Goal: Transaction & Acquisition: Download file/media

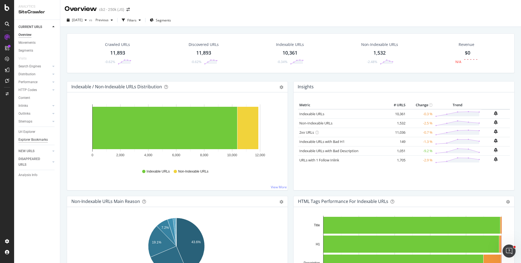
click at [42, 140] on div "Explorer Bookmarks" at bounding box center [32, 140] width 29 height 6
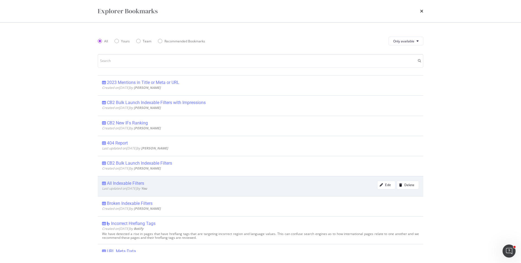
click at [137, 188] on span "Last updated on [DATE] by You" at bounding box center [124, 188] width 45 height 5
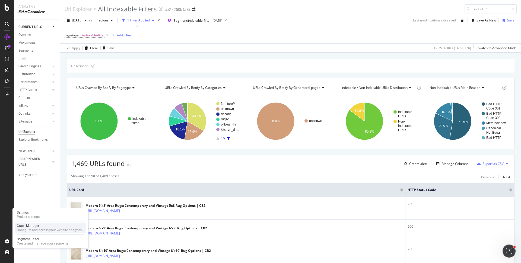
click at [24, 225] on div "Crawl Manager" at bounding box center [49, 225] width 65 height 4
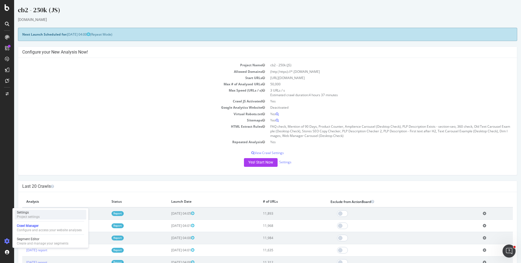
click at [29, 213] on div "Settings" at bounding box center [28, 212] width 23 height 4
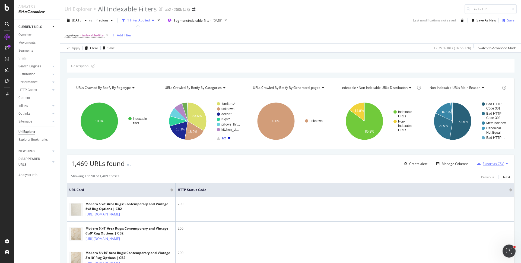
click at [494, 163] on div "Export as CSV" at bounding box center [493, 163] width 21 height 5
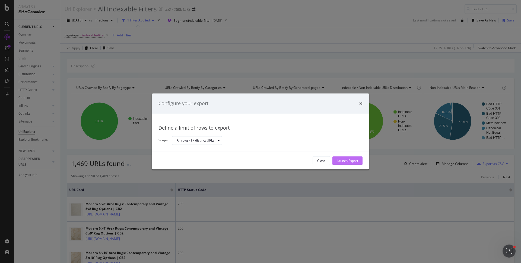
click at [349, 158] on div "Launch Export" at bounding box center [347, 160] width 21 height 5
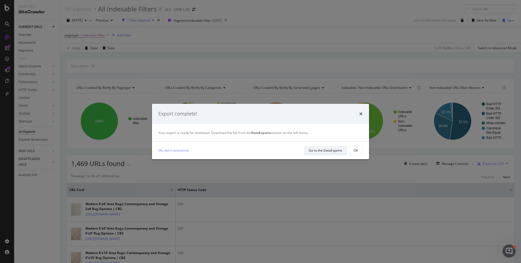
click at [312, 148] on div "Go to the DataExports" at bounding box center [325, 150] width 33 height 5
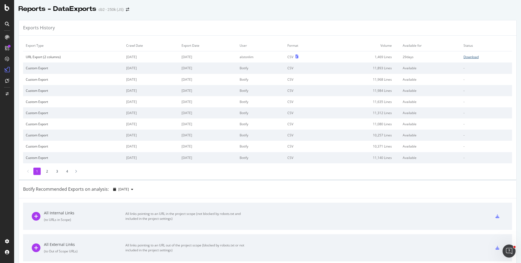
click at [463, 55] on div "Download" at bounding box center [470, 57] width 15 height 5
